Goal: Task Accomplishment & Management: Use online tool/utility

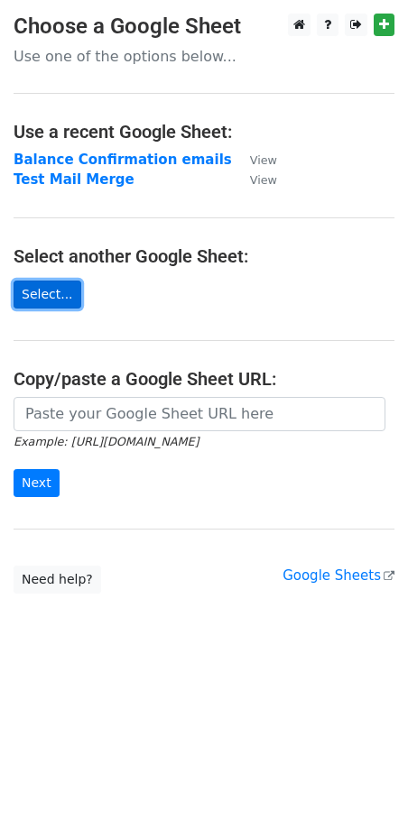
click at [47, 287] on link "Select..." at bounding box center [48, 294] width 68 height 28
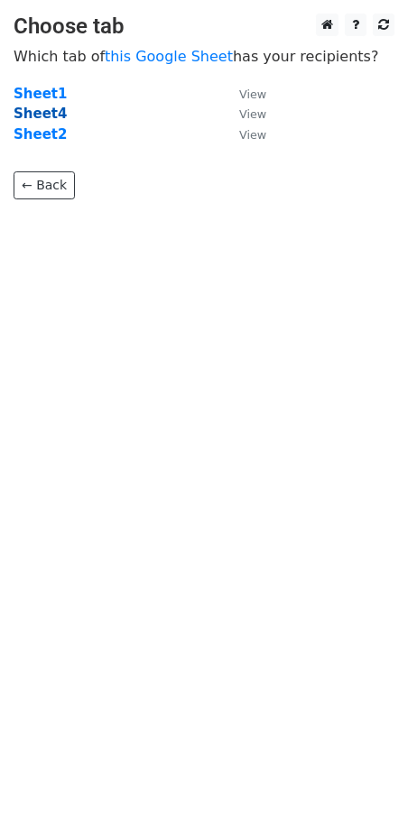
click at [39, 115] on strong "Sheet4" at bounding box center [40, 113] width 53 height 16
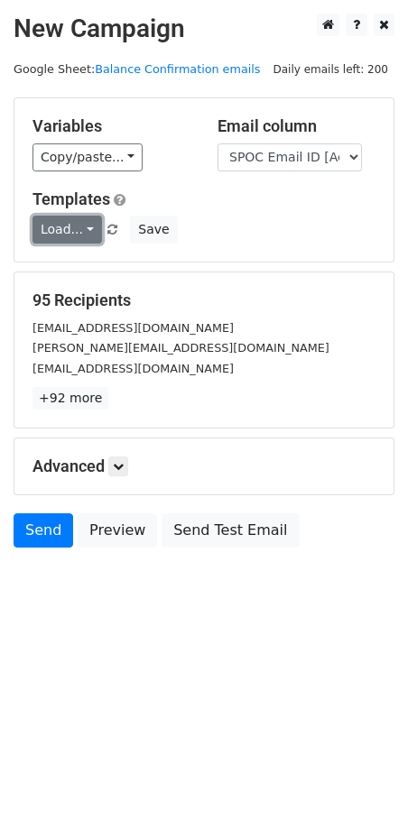
click at [91, 229] on link "Load..." at bounding box center [66, 229] width 69 height 28
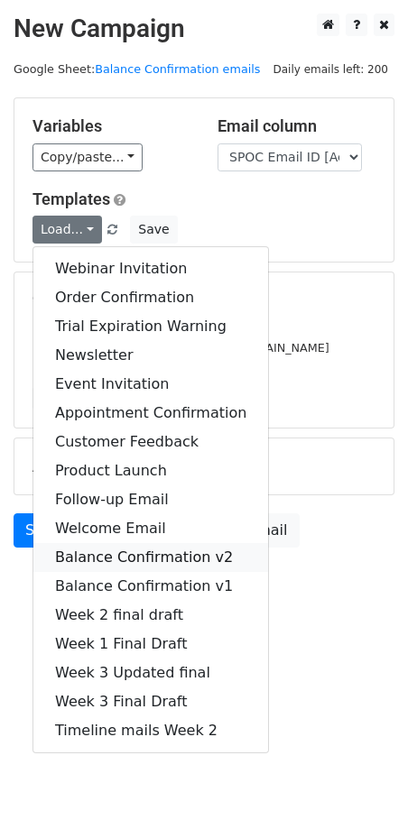
click at [130, 560] on link "Balance Confirmation v2" at bounding box center [150, 557] width 234 height 29
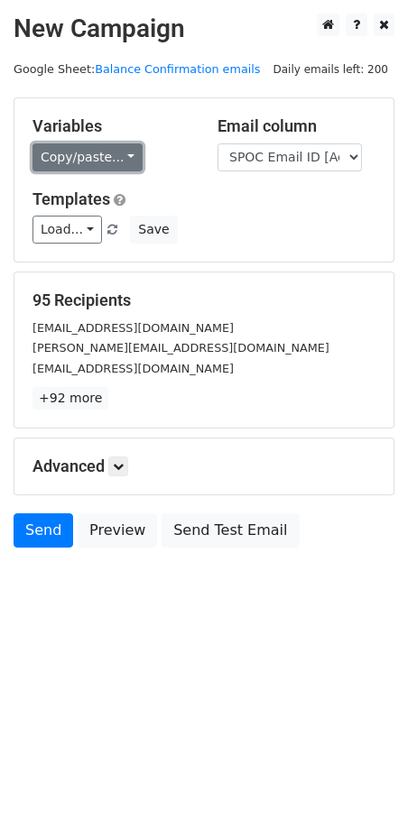
click at [126, 160] on link "Copy/paste..." at bounding box center [87, 157] width 110 height 28
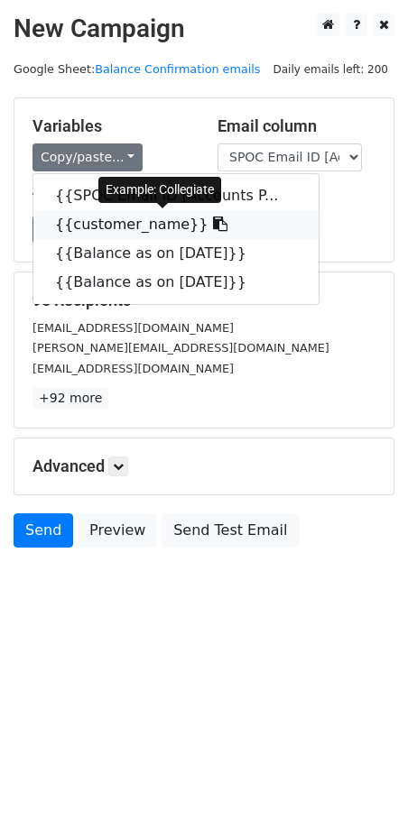
click at [131, 229] on link "{{customer_name}}" at bounding box center [175, 224] width 285 height 29
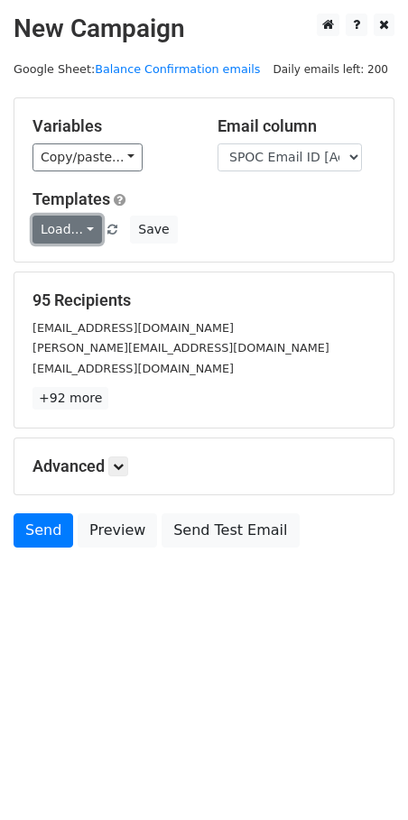
click at [84, 225] on link "Load..." at bounding box center [66, 229] width 69 height 28
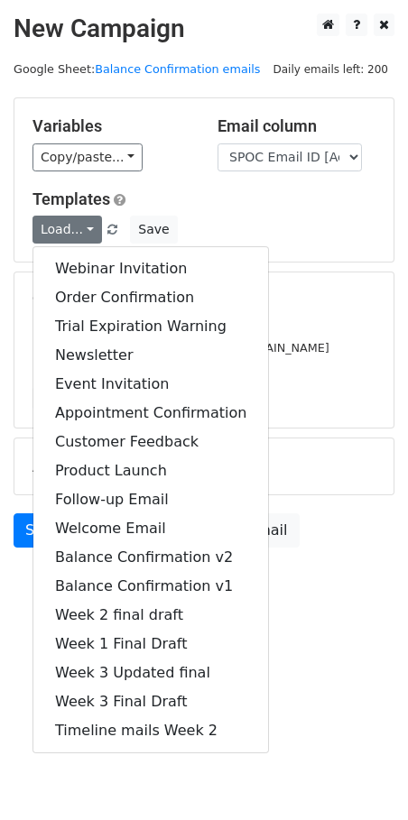
click at [296, 198] on h5 "Templates" at bounding box center [203, 199] width 343 height 20
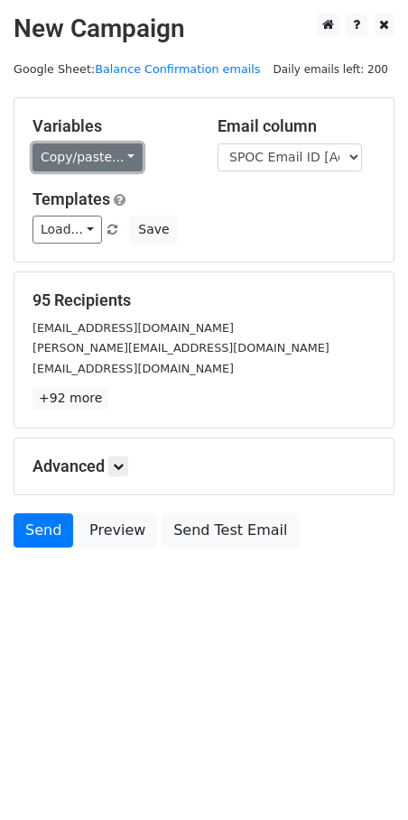
click at [132, 158] on link "Copy/paste..." at bounding box center [87, 157] width 110 height 28
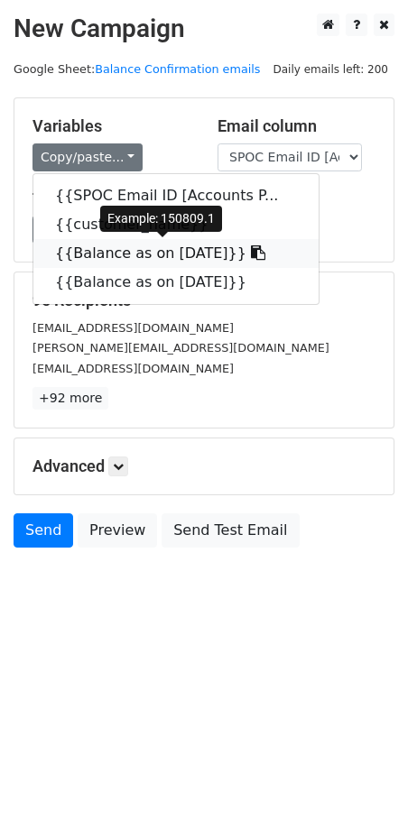
click at [259, 255] on icon at bounding box center [258, 252] width 14 height 14
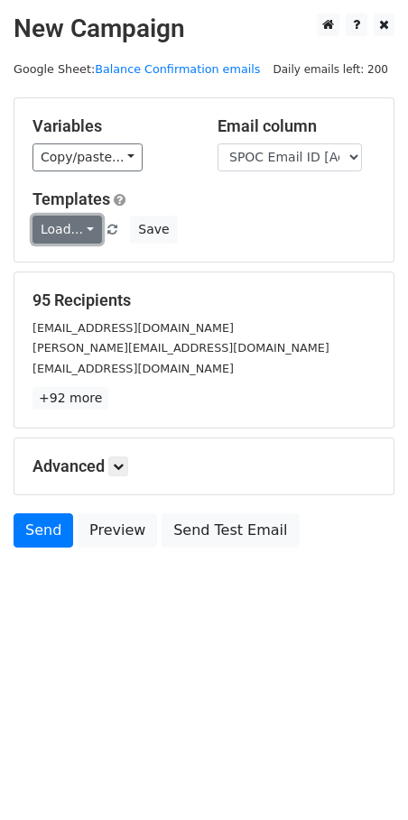
click at [86, 224] on link "Load..." at bounding box center [66, 229] width 69 height 28
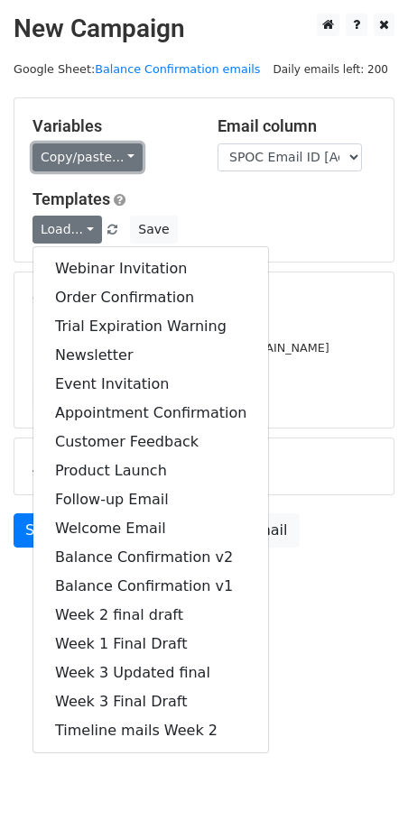
click at [124, 161] on link "Copy/paste..." at bounding box center [87, 157] width 110 height 28
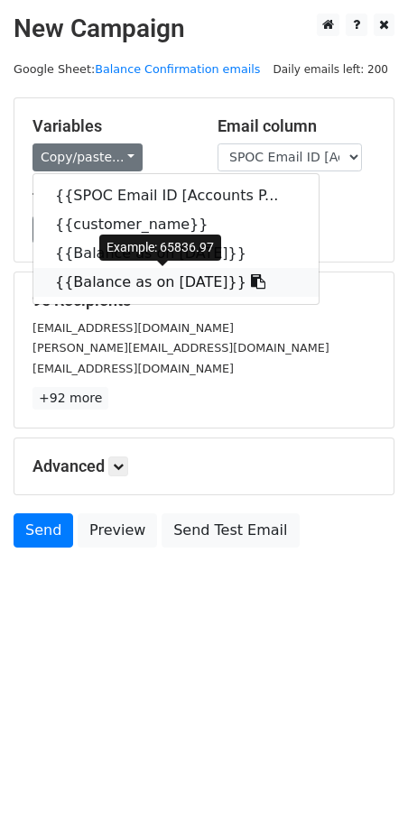
click at [163, 279] on link "{{Balance as on 31st August}}" at bounding box center [175, 282] width 285 height 29
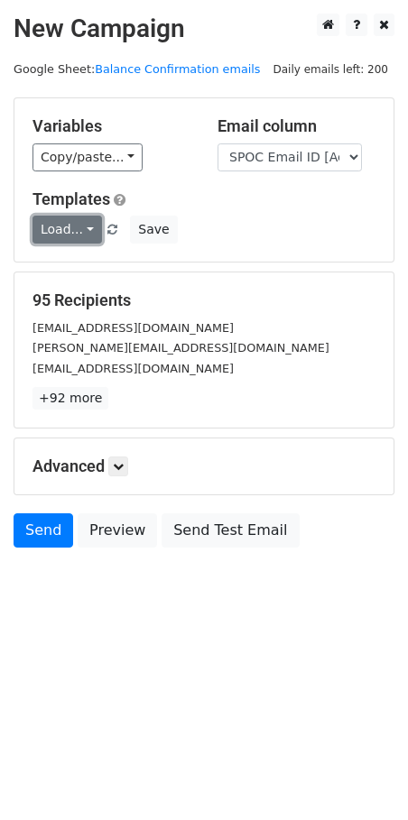
click at [90, 229] on link "Load..." at bounding box center [66, 229] width 69 height 28
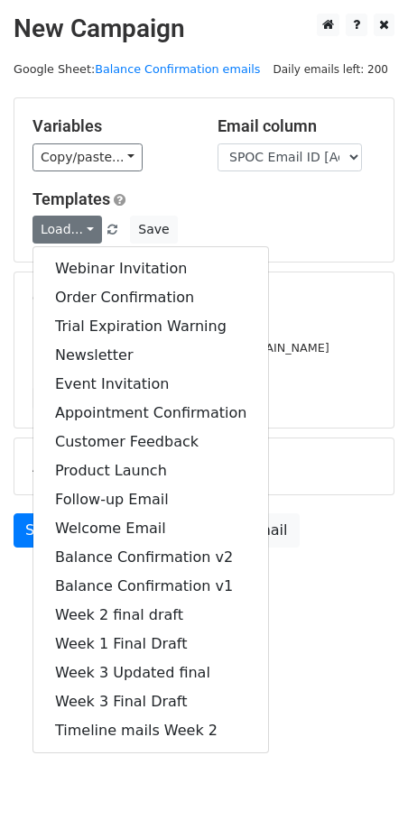
click at [243, 194] on h5 "Templates" at bounding box center [203, 199] width 343 height 20
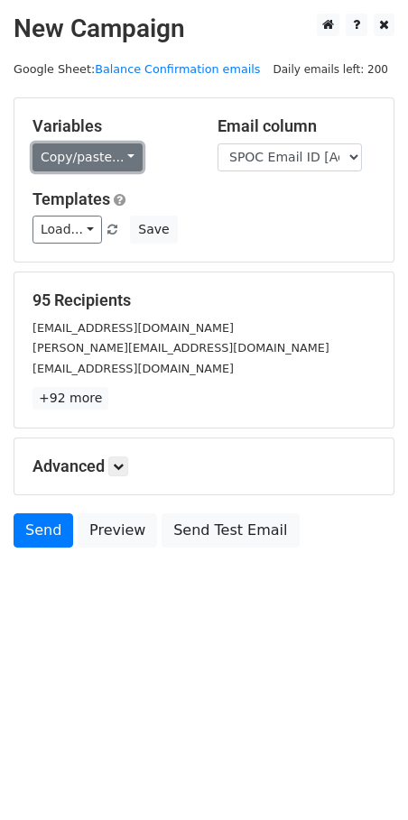
click at [127, 158] on link "Copy/paste..." at bounding box center [87, 157] width 110 height 28
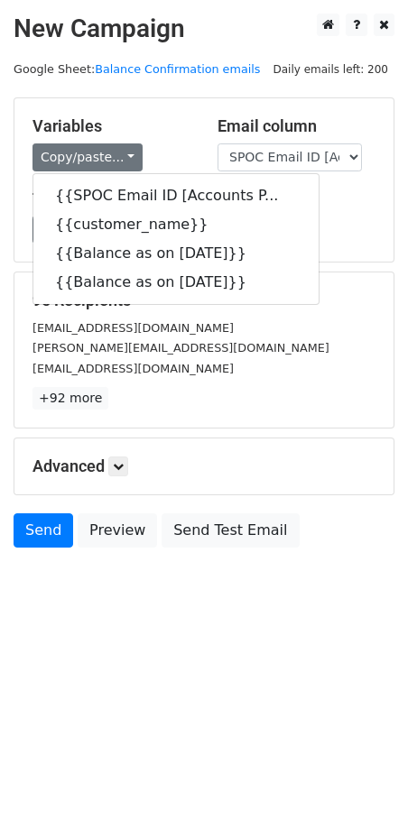
click at [336, 242] on div "Load... Webinar Invitation Order Confirmation Trial Expiration Warning Newslett…" at bounding box center [204, 229] width 370 height 28
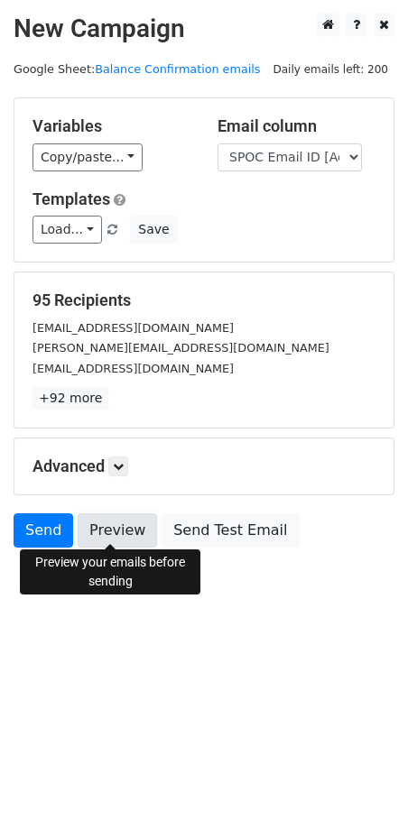
click at [112, 517] on link "Preview" at bounding box center [117, 530] width 79 height 34
click at [170, 628] on html "New Campaign Daily emails left: 200 Google Sheet: Balance Confirmation emails V…" at bounding box center [204, 410] width 408 height 820
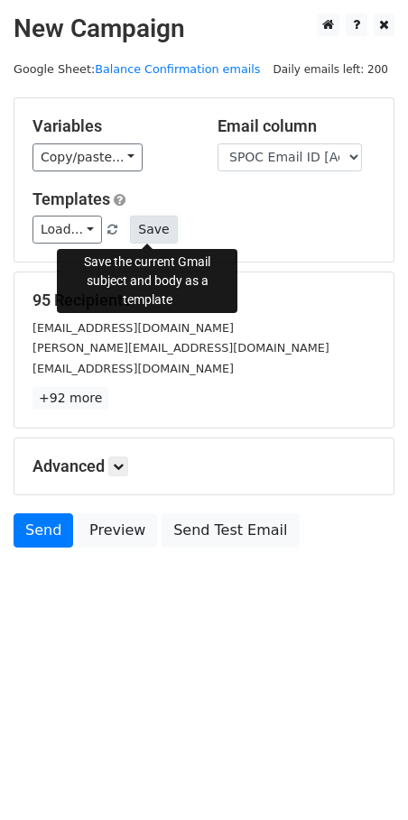
click at [141, 228] on button "Save" at bounding box center [153, 229] width 47 height 28
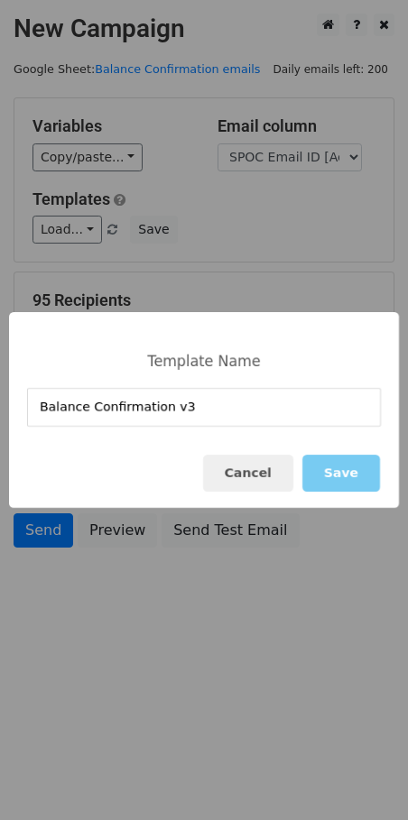
type input "Balance Confirmation v3"
click at [312, 479] on button "Save" at bounding box center [341, 472] width 78 height 37
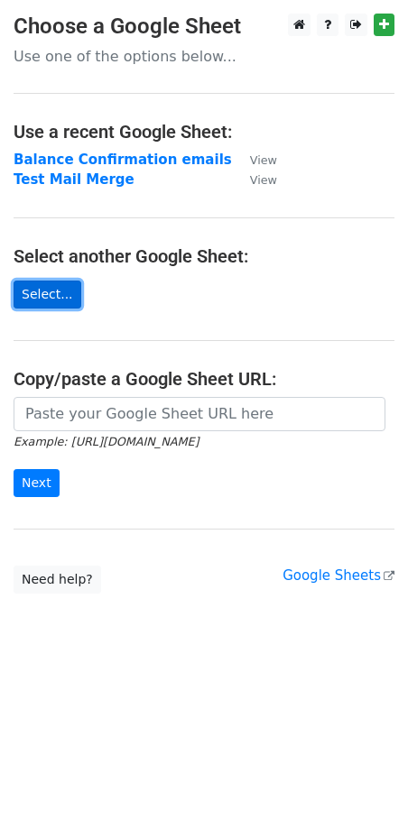
click at [55, 291] on link "Select..." at bounding box center [48, 294] width 68 height 28
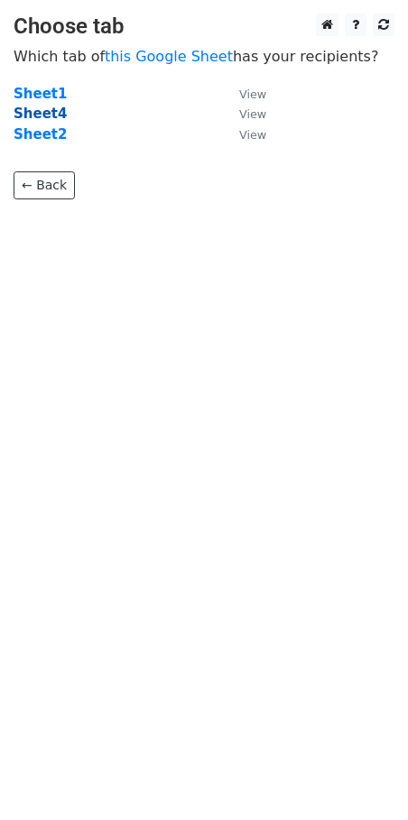
click at [20, 115] on strong "Sheet4" at bounding box center [40, 113] width 53 height 16
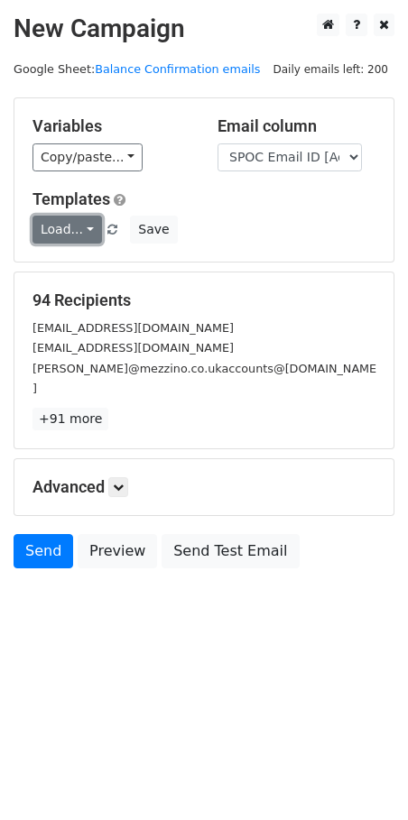
click at [87, 228] on link "Load..." at bounding box center [66, 229] width 69 height 28
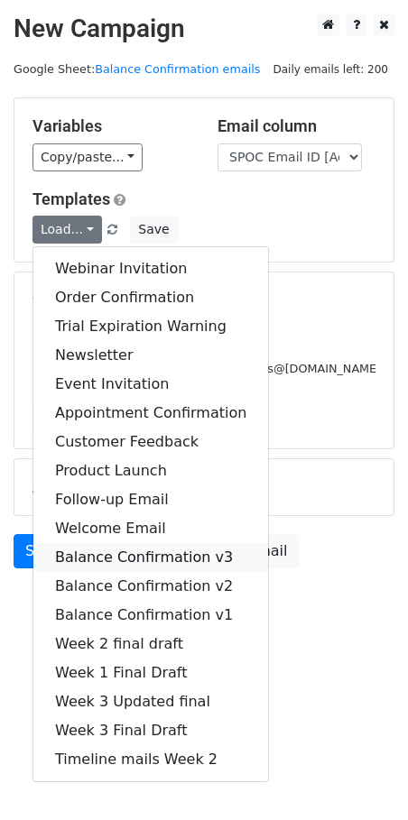
click at [116, 543] on link "Balance Confirmation v3" at bounding box center [150, 557] width 234 height 29
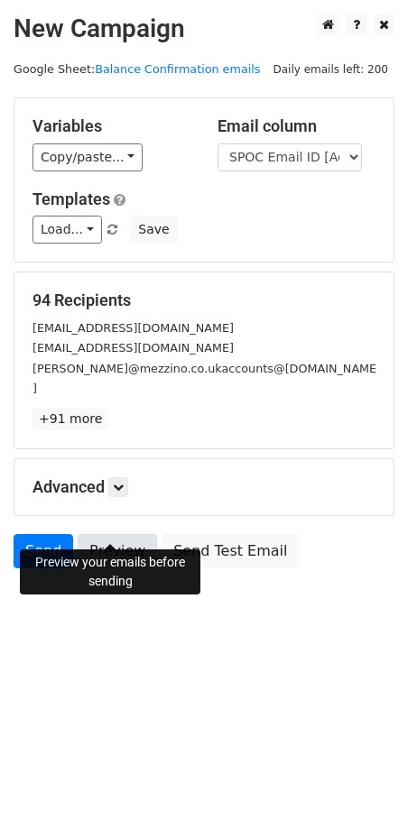
click at [105, 534] on link "Preview" at bounding box center [117, 551] width 79 height 34
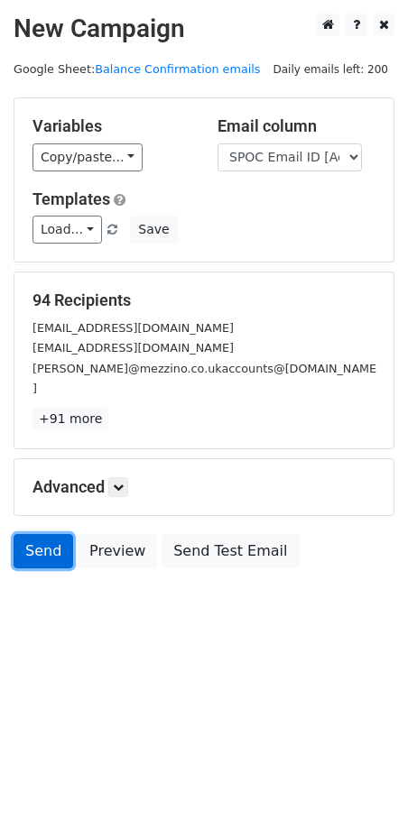
click at [17, 534] on link "Send" at bounding box center [44, 551] width 60 height 34
